Goal: Information Seeking & Learning: Learn about a topic

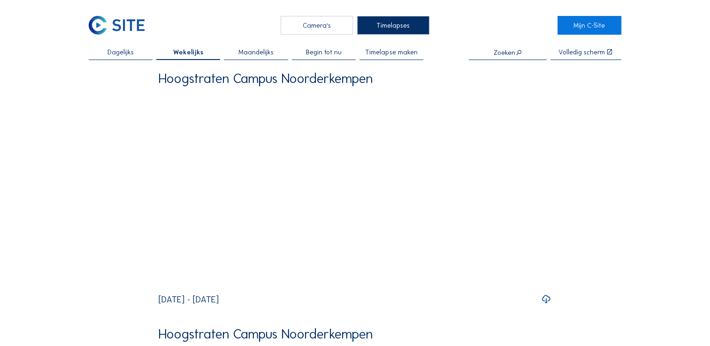
click at [306, 23] on div "Camera's" at bounding box center [317, 25] width 72 height 19
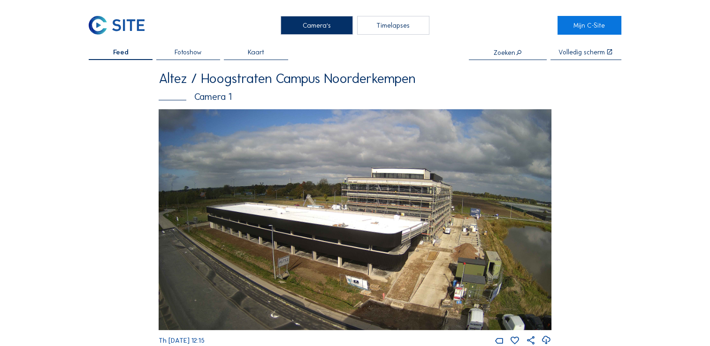
click at [182, 100] on div "Camera 1" at bounding box center [355, 96] width 393 height 9
click at [231, 85] on div "Altez / Hoogstraten Campus Noorderkempen" at bounding box center [355, 79] width 393 height 14
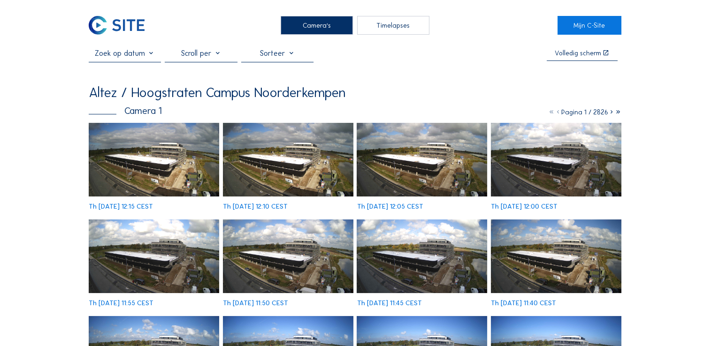
click at [220, 57] on div at bounding box center [201, 56] width 72 height 14
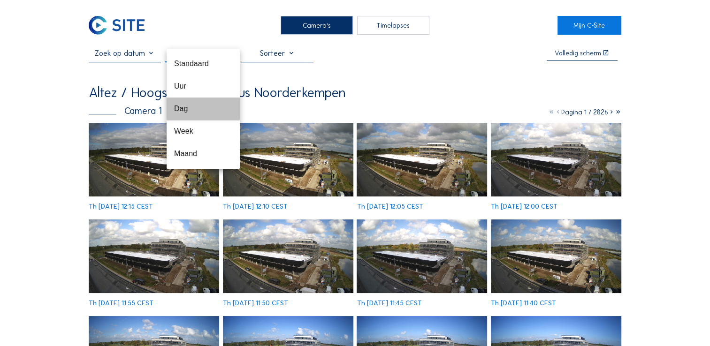
click at [191, 108] on div "Dag" at bounding box center [203, 108] width 58 height 9
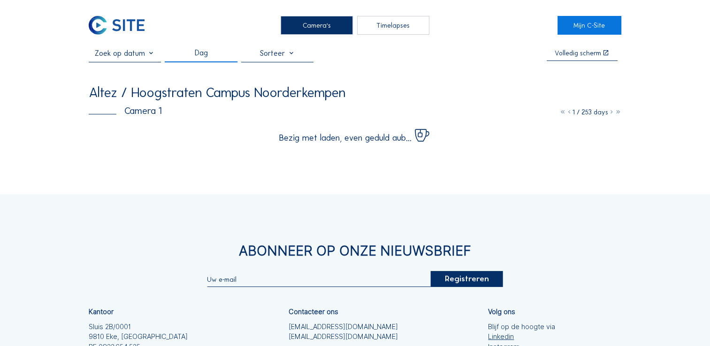
click at [296, 55] on div at bounding box center [277, 56] width 72 height 14
click at [266, 29] on div "Camera's Timelapses" at bounding box center [355, 25] width 405 height 19
drag, startPoint x: 406, startPoint y: 144, endPoint x: 406, endPoint y: 134, distance: 9.4
click at [406, 134] on span "Bezig met laden, even geduld aub..." at bounding box center [345, 138] width 132 height 9
drag, startPoint x: 447, startPoint y: 135, endPoint x: 443, endPoint y: 139, distance: 6.0
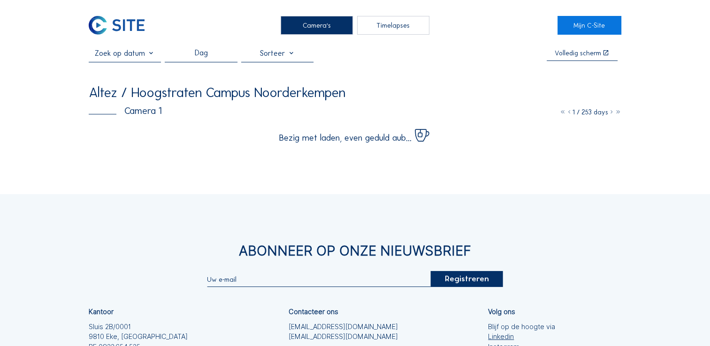
click at [443, 139] on div "Bezig met laden, even geduld aub..." at bounding box center [355, 132] width 533 height 19
click at [450, 138] on div "Bezig met laden, even geduld aub..." at bounding box center [355, 132] width 533 height 19
click at [153, 54] on input "text" at bounding box center [125, 53] width 72 height 9
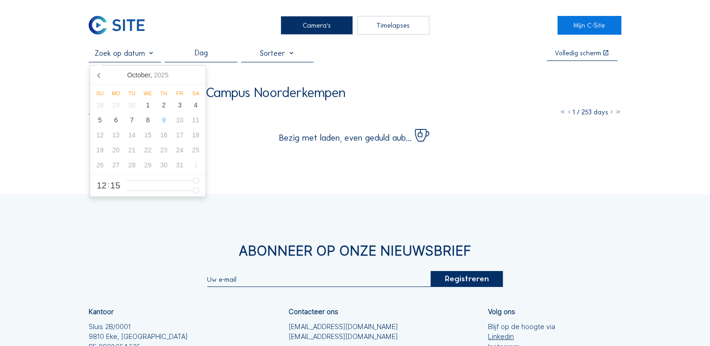
click at [326, 100] on div "Altez / Hoogstraten Campus Noorderkempen" at bounding box center [217, 93] width 257 height 14
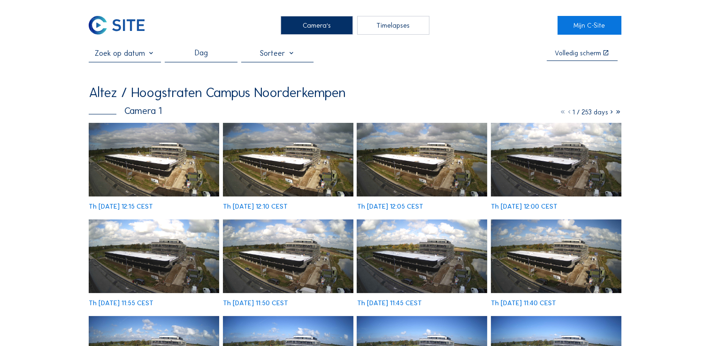
click at [207, 53] on div "Dag" at bounding box center [201, 56] width 13 height 15
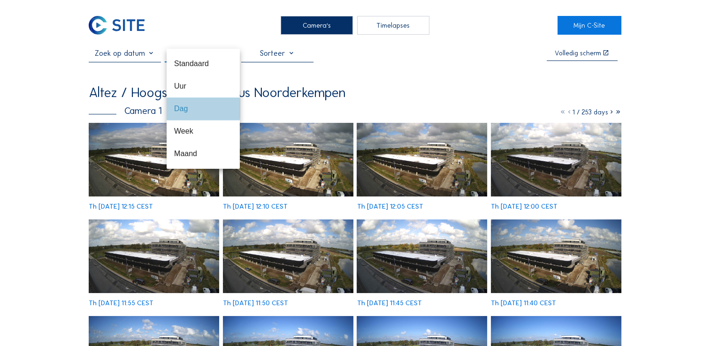
click at [202, 112] on div "Dag" at bounding box center [203, 108] width 58 height 9
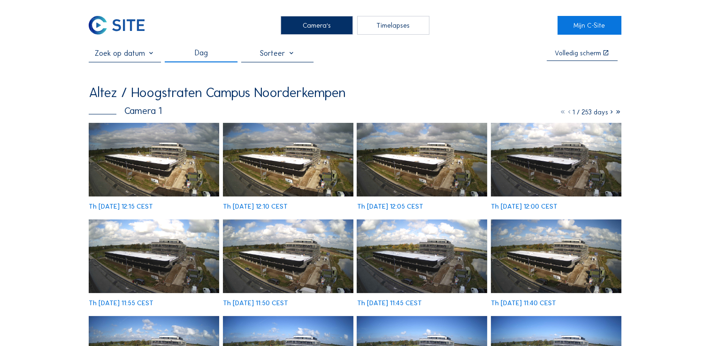
click at [281, 58] on div at bounding box center [277, 56] width 72 height 14
click at [292, 70] on div "Datum oplopend" at bounding box center [280, 64] width 58 height 20
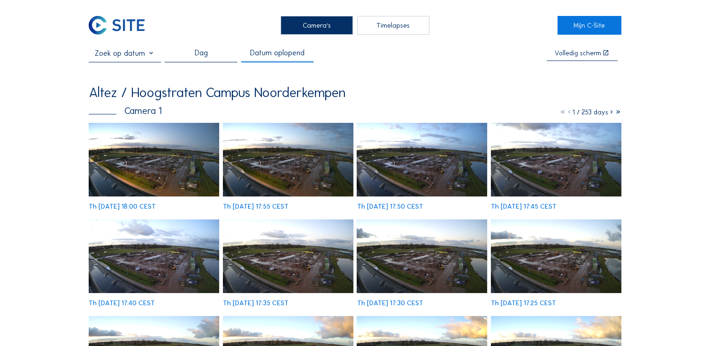
click at [290, 53] on div "Datum oplopend" at bounding box center [277, 56] width 54 height 15
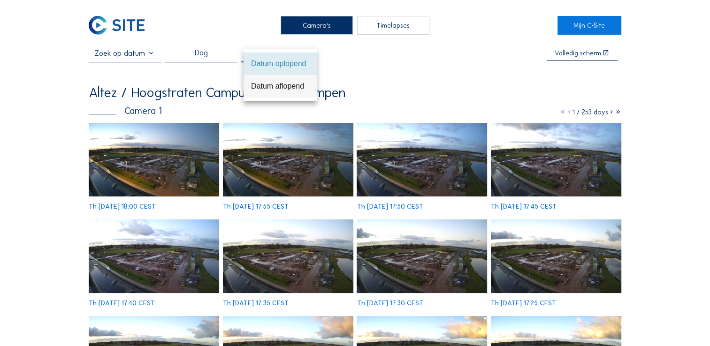
click at [289, 82] on div "Datum aflopend" at bounding box center [280, 86] width 58 height 9
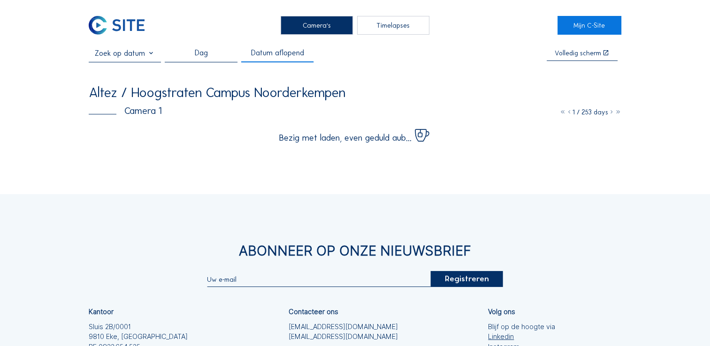
click at [207, 50] on div "Dag" at bounding box center [201, 56] width 13 height 15
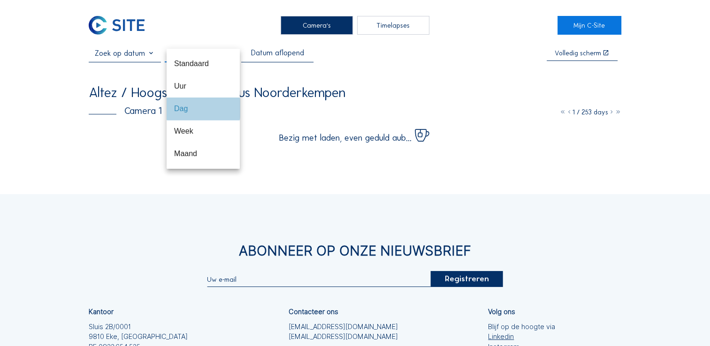
click at [205, 113] on div "Dag" at bounding box center [203, 108] width 58 height 9
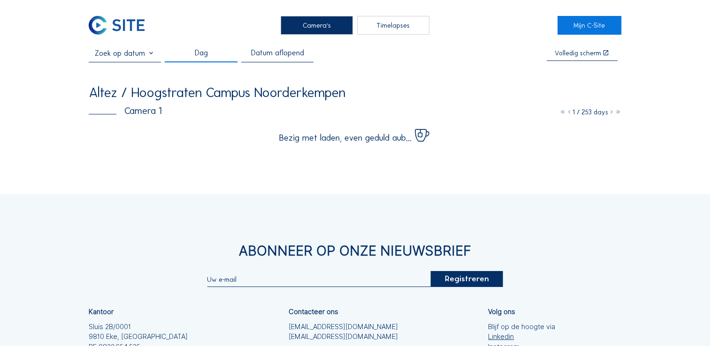
click at [346, 97] on div "Altez / Hoogstraten Campus Noorderkempen" at bounding box center [217, 93] width 257 height 14
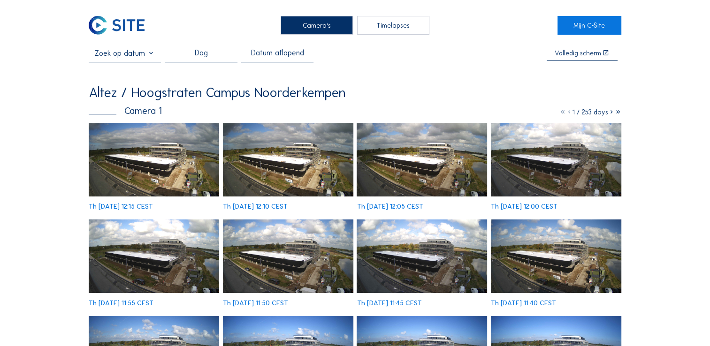
click at [354, 97] on div "Altez / Hoogstraten Campus Noorderkempen" at bounding box center [355, 93] width 533 height 14
click at [240, 97] on div "Altez / Hoogstraten Campus Noorderkempen" at bounding box center [217, 93] width 257 height 14
click at [359, 97] on div "Altez / Hoogstraten Campus Noorderkempen" at bounding box center [355, 93] width 533 height 14
click at [359, 76] on div "Dag Datum aflopend Volledig [PERSON_NAME] [PERSON_NAME] / [GEOGRAPHIC_DATA] Cam…" at bounding box center [355, 275] width 533 height 452
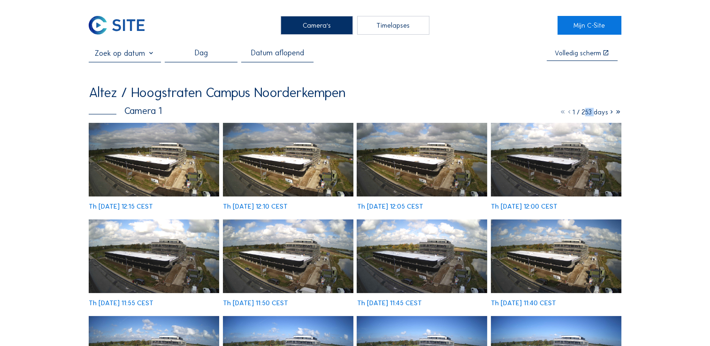
drag, startPoint x: 578, startPoint y: 115, endPoint x: 589, endPoint y: 114, distance: 10.8
click at [589, 114] on span "1 / 253 days" at bounding box center [591, 112] width 36 height 8
drag, startPoint x: 589, startPoint y: 114, endPoint x: 644, endPoint y: 127, distance: 55.9
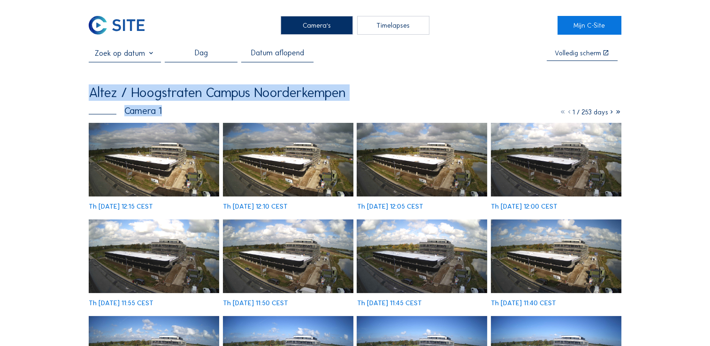
drag, startPoint x: 366, startPoint y: 103, endPoint x: 90, endPoint y: 104, distance: 276.1
click at [90, 104] on div "Altez / [GEOGRAPHIC_DATA] Campus [GEOGRAPHIC_DATA] Camera 1 1 / 253 days Th [DA…" at bounding box center [355, 293] width 533 height 414
click at [256, 99] on div "Altez / Hoogstraten Campus Noorderkempen" at bounding box center [217, 93] width 257 height 14
drag, startPoint x: 92, startPoint y: 96, endPoint x: 359, endPoint y: 85, distance: 266.4
click at [359, 85] on div "Dag Datum aflopend Volledig [PERSON_NAME] [PERSON_NAME] / [GEOGRAPHIC_DATA] Cam…" at bounding box center [355, 275] width 533 height 452
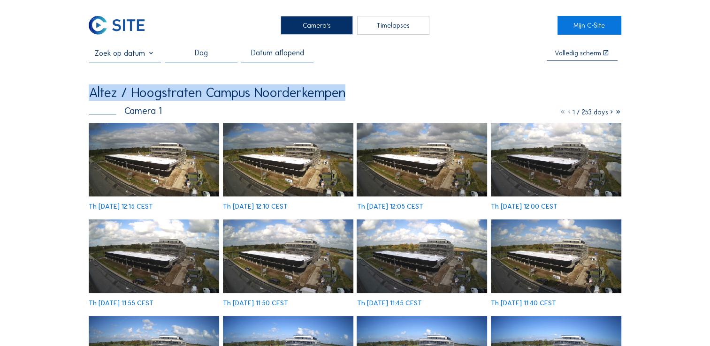
drag, startPoint x: 359, startPoint y: 85, endPoint x: 338, endPoint y: 100, distance: 25.2
click at [338, 100] on div "Altez / Hoogstraten Campus Noorderkempen" at bounding box center [217, 93] width 257 height 14
click at [430, 100] on div "Altez / Hoogstraten Campus Noorderkempen" at bounding box center [355, 93] width 533 height 14
